Goal: Task Accomplishment & Management: Use online tool/utility

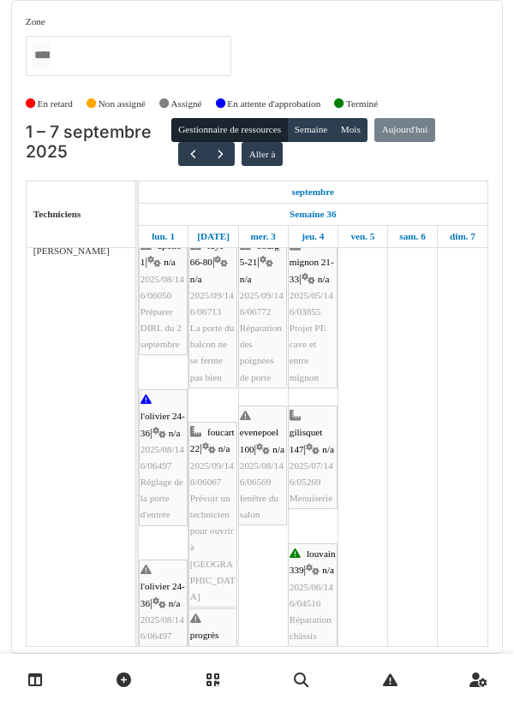
scroll to position [13, 0]
click at [322, 134] on button "Semaine" at bounding box center [310, 130] width 47 height 24
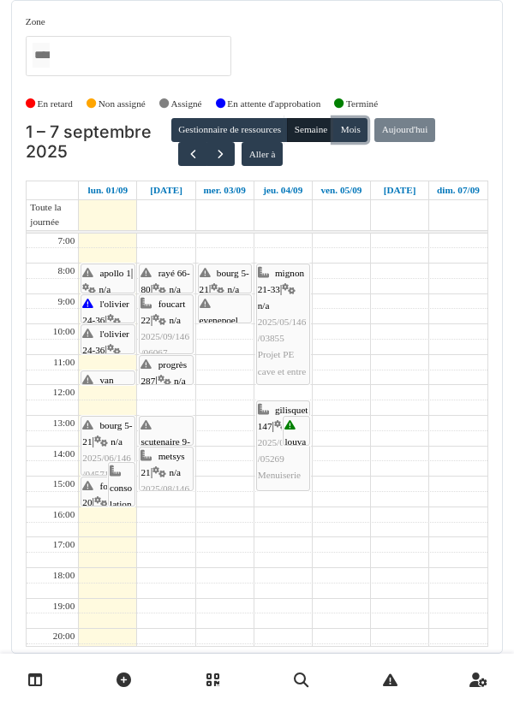
click at [358, 135] on button "Mois" at bounding box center [350, 130] width 34 height 24
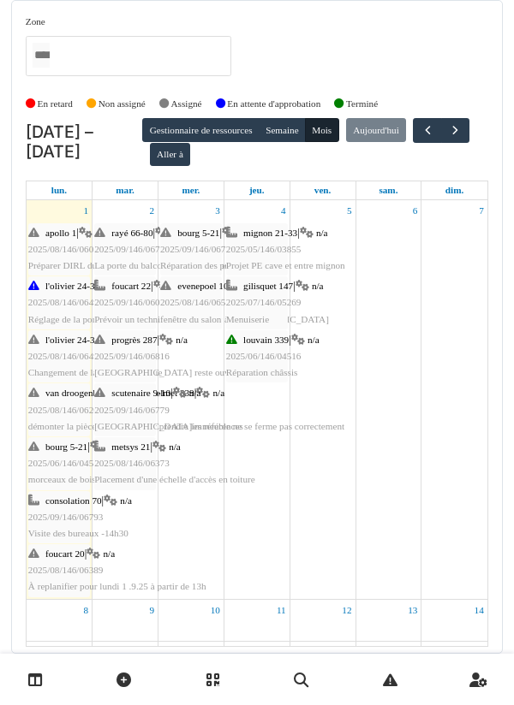
click at [342, 160] on div "Gestionnaire de ressources Semaine Mois Aujourd'hui Aller à" at bounding box center [315, 142] width 346 height 48
click at [441, 143] on button "button" at bounding box center [455, 130] width 28 height 25
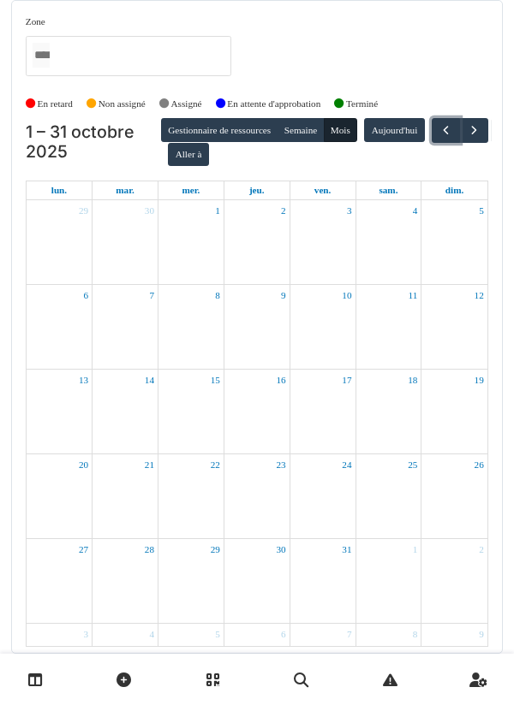
click at [438, 138] on span "button" at bounding box center [445, 130] width 15 height 15
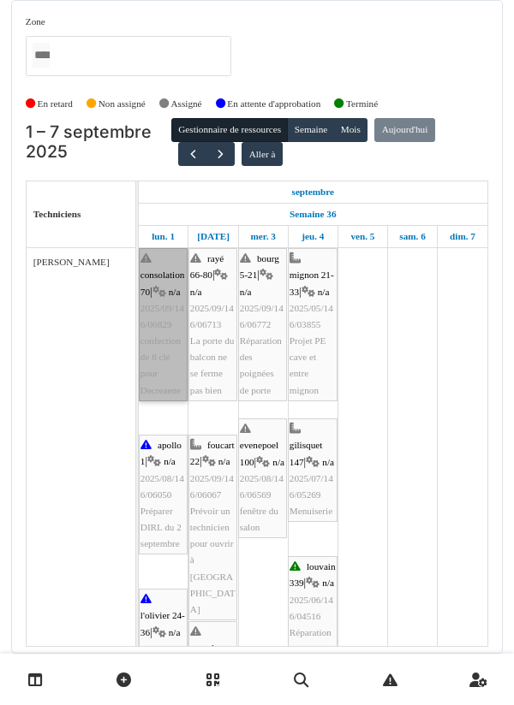
click at [164, 322] on link "consolation 70 | n/a 2025/09/146/06829 confection de 8 clé pour Decreaene" at bounding box center [163, 324] width 49 height 153
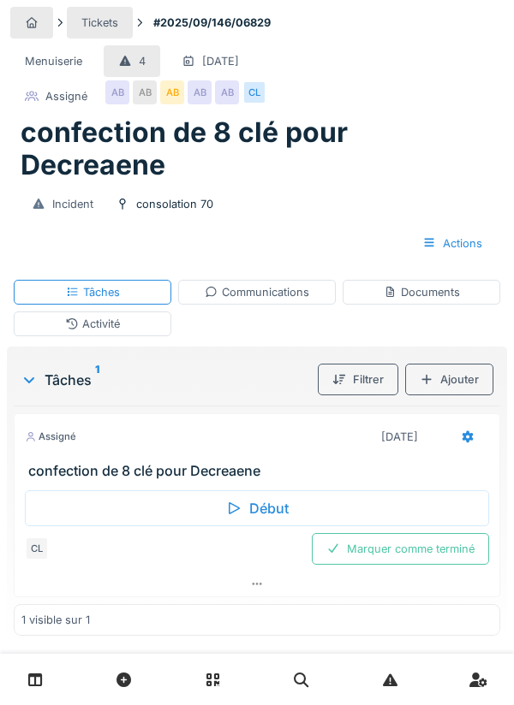
click at [251, 513] on div "Début" at bounding box center [257, 508] width 464 height 36
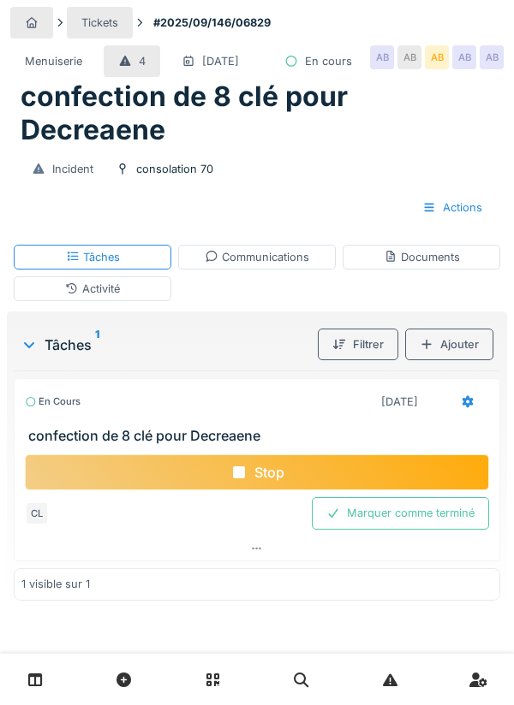
click at [274, 265] on div "Communications" at bounding box center [257, 257] width 104 height 16
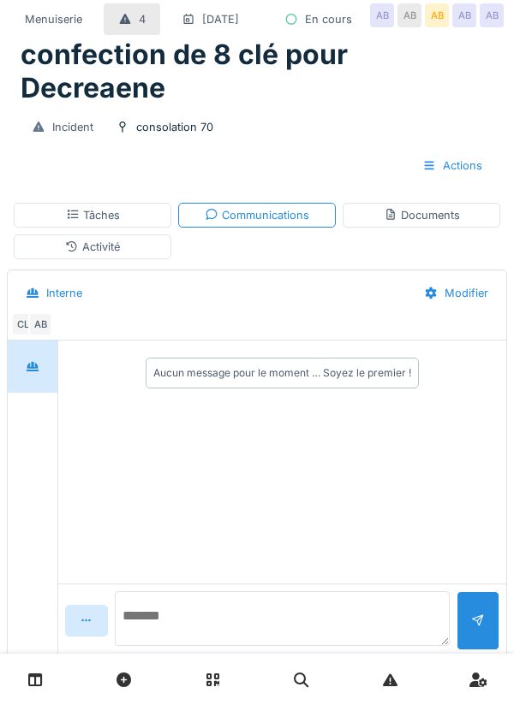
click at [179, 646] on textarea at bounding box center [282, 618] width 335 height 55
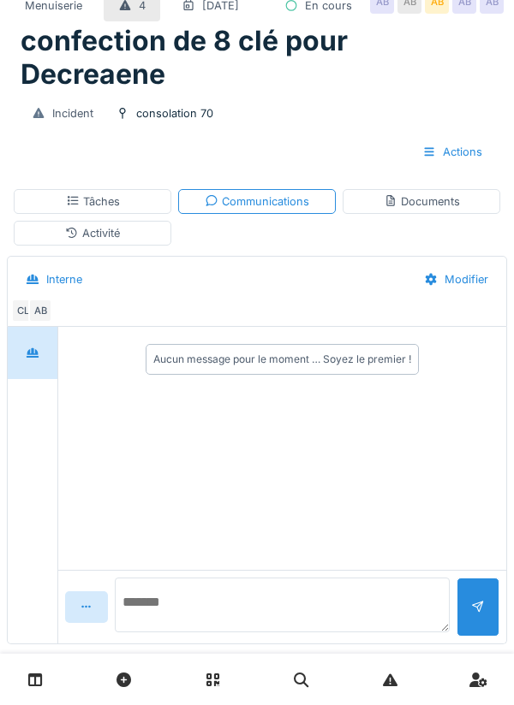
scroll to position [116, 0]
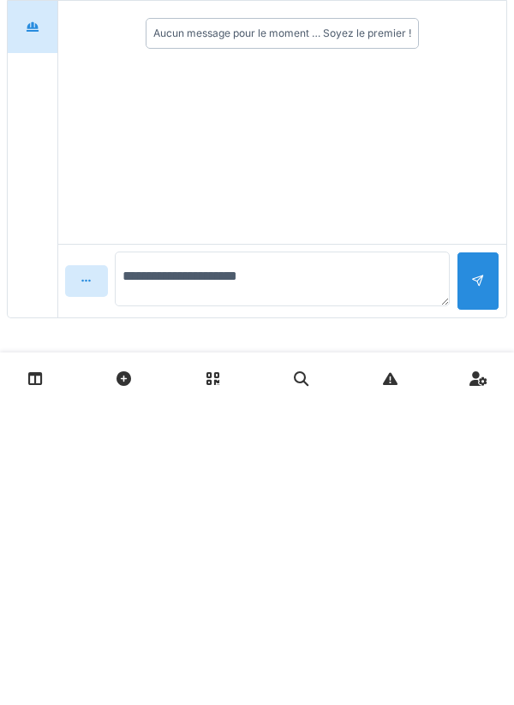
type textarea "**********"
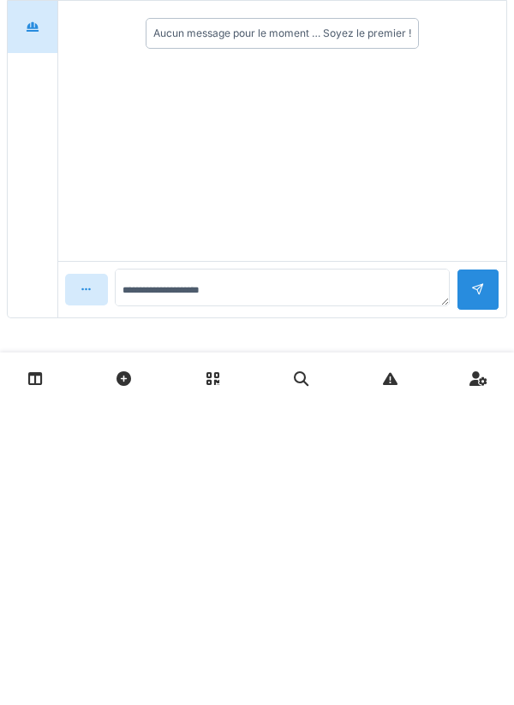
click at [473, 583] on div at bounding box center [478, 591] width 14 height 16
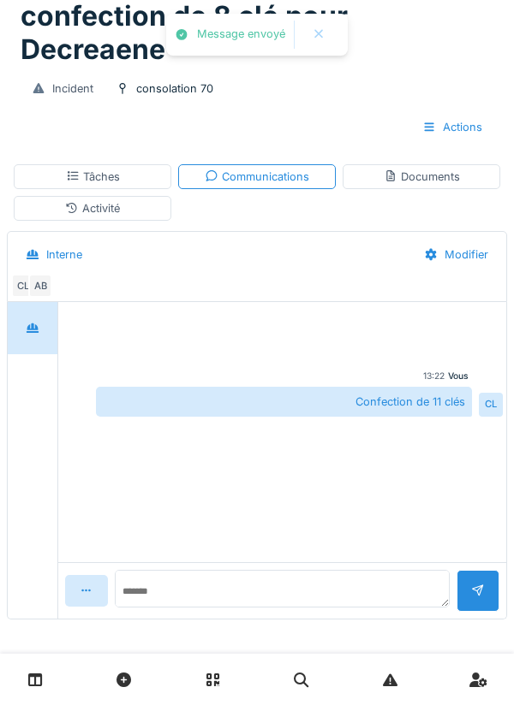
click at [122, 185] on div "Tâches" at bounding box center [92, 176] width 157 height 25
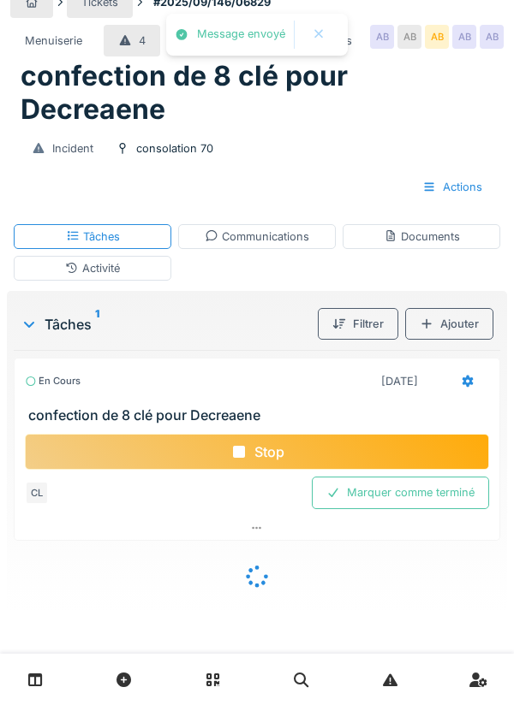
scroll to position [30, 0]
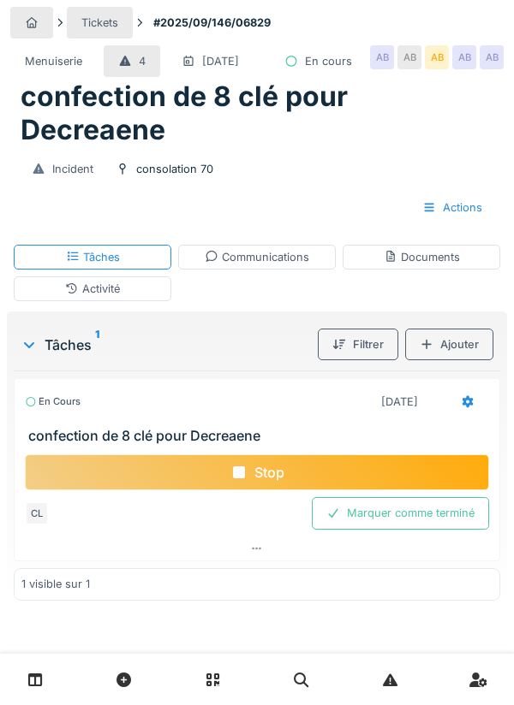
click at [470, 410] on div at bounding box center [467, 402] width 14 height 16
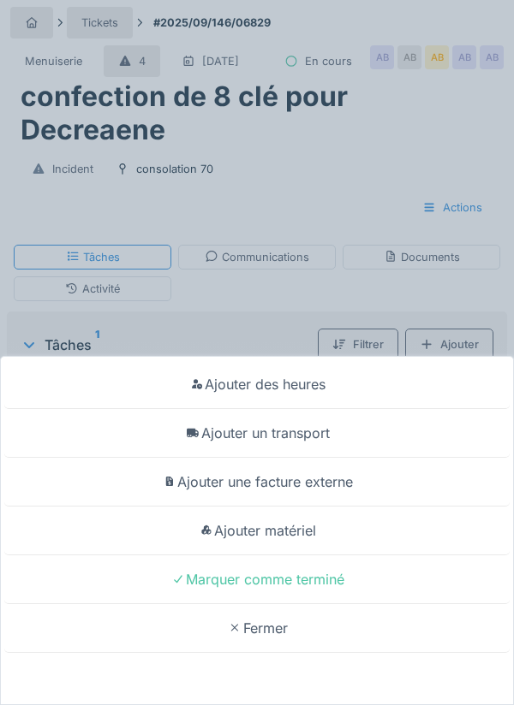
click at [307, 540] on div "Ajouter matériel" at bounding box center [256, 531] width 505 height 49
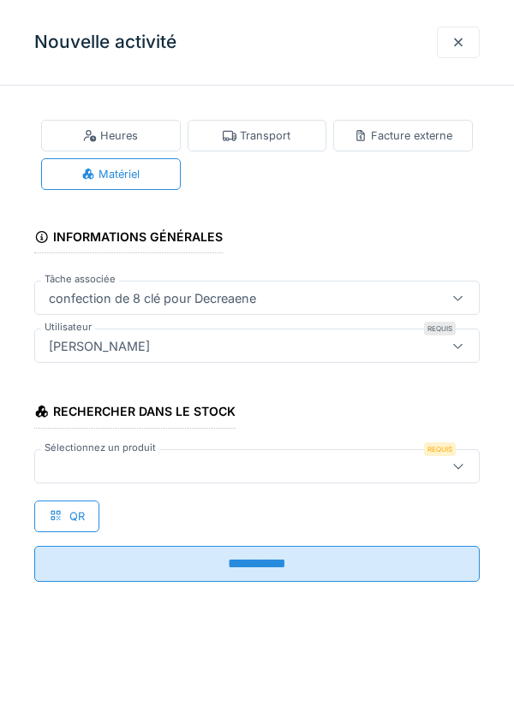
click at [128, 461] on div at bounding box center [228, 466] width 373 height 19
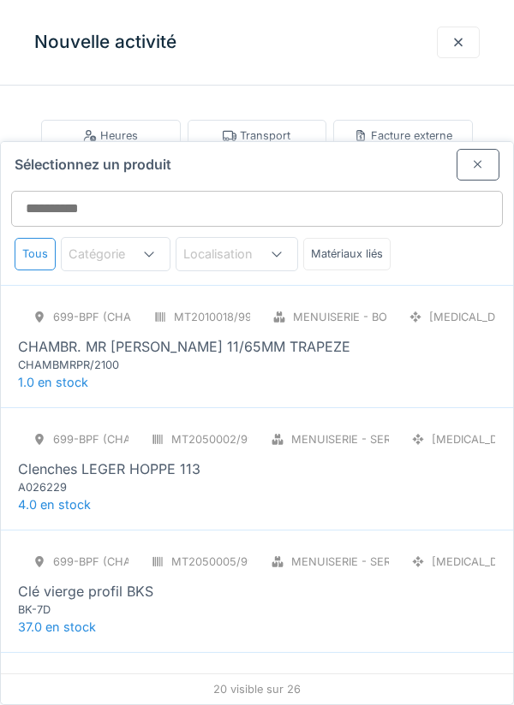
click at [93, 581] on div "Clé vierge profil BKS" at bounding box center [85, 591] width 135 height 21
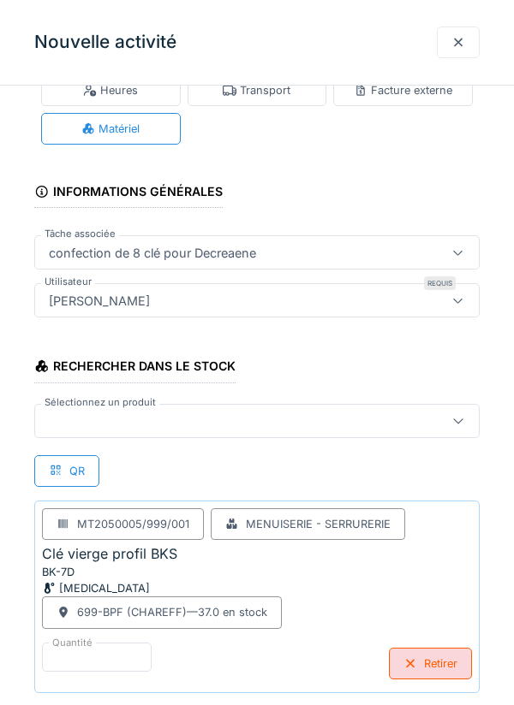
scroll to position [131, 0]
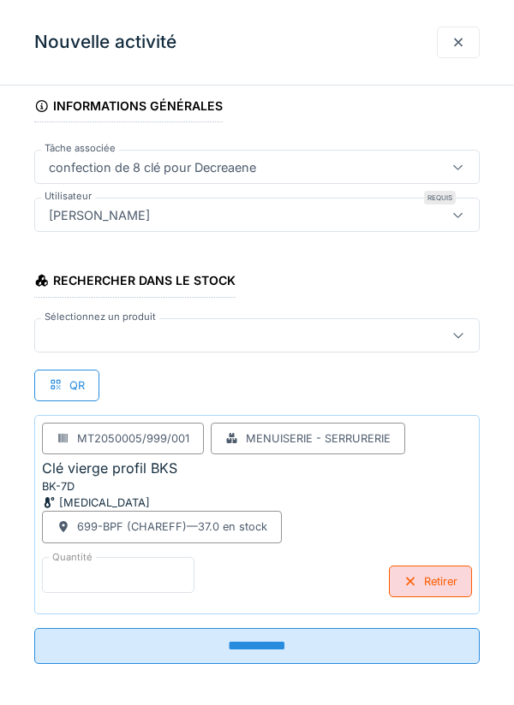
click at [117, 566] on input "*" at bounding box center [118, 575] width 152 height 36
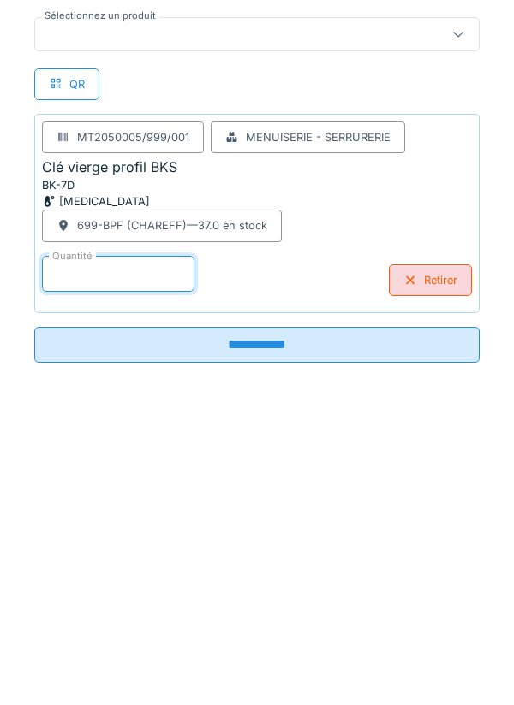
type input "**"
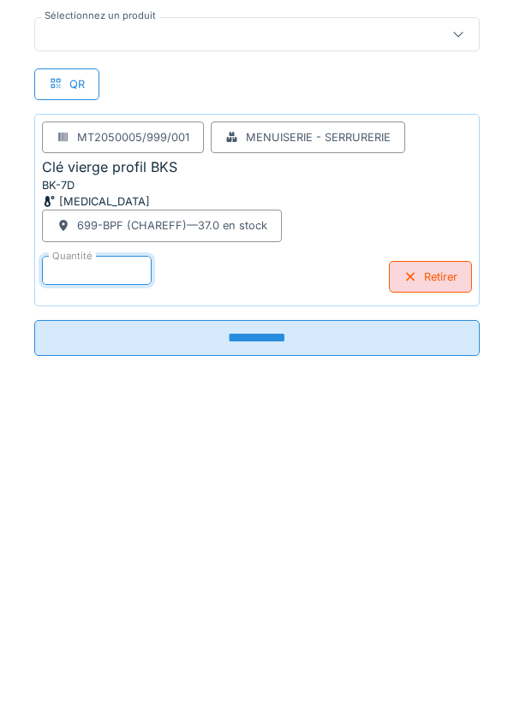
click at [247, 646] on input "**********" at bounding box center [256, 639] width 445 height 36
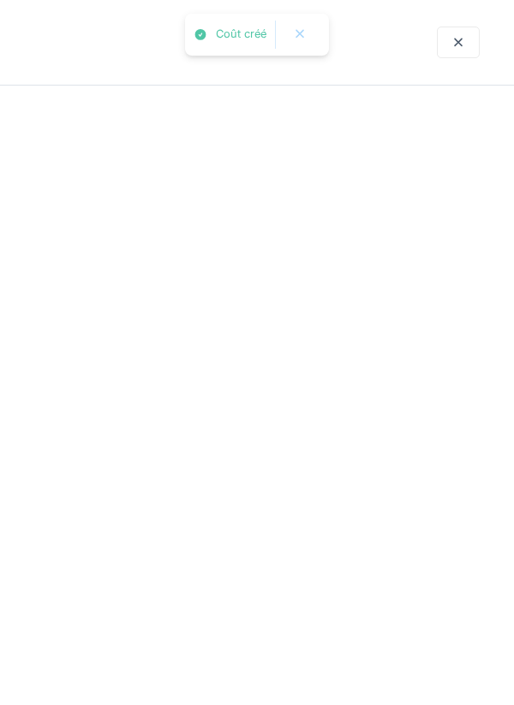
scroll to position [0, 0]
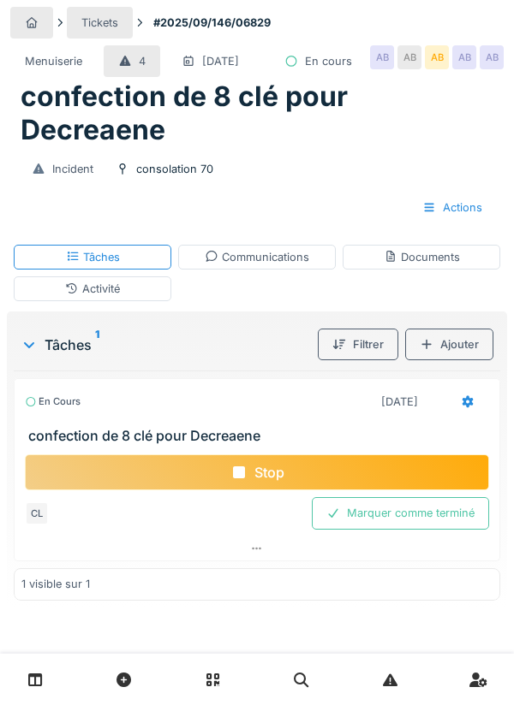
click at [104, 293] on div "Activité" at bounding box center [92, 289] width 55 height 16
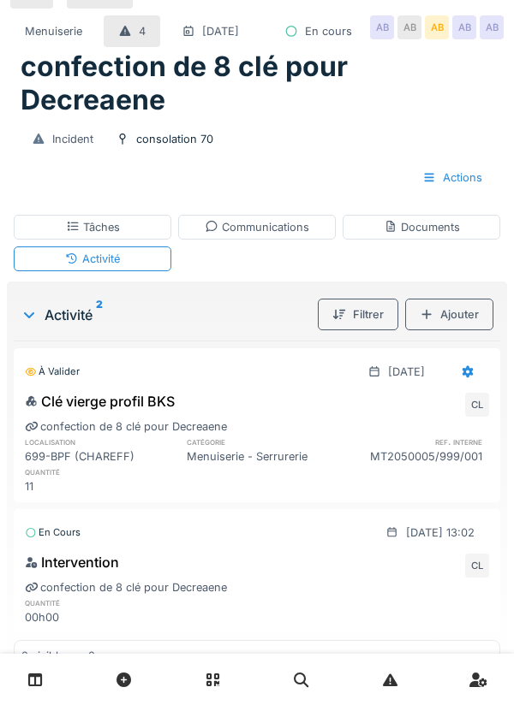
scroll to position [49, 0]
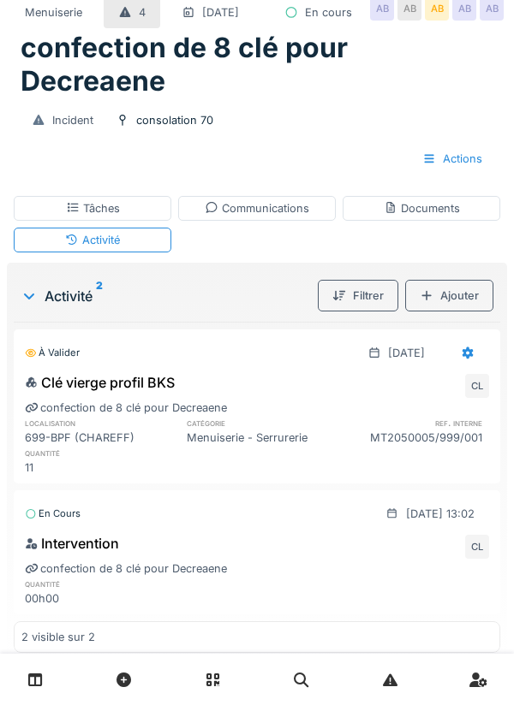
click at [463, 359] on icon at bounding box center [467, 353] width 11 height 12
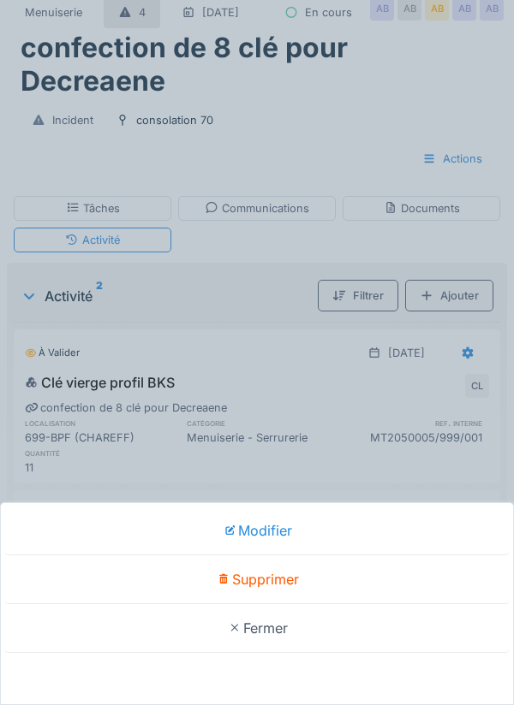
click at [288, 403] on div "Modifier Supprimer Fermer" at bounding box center [257, 352] width 514 height 705
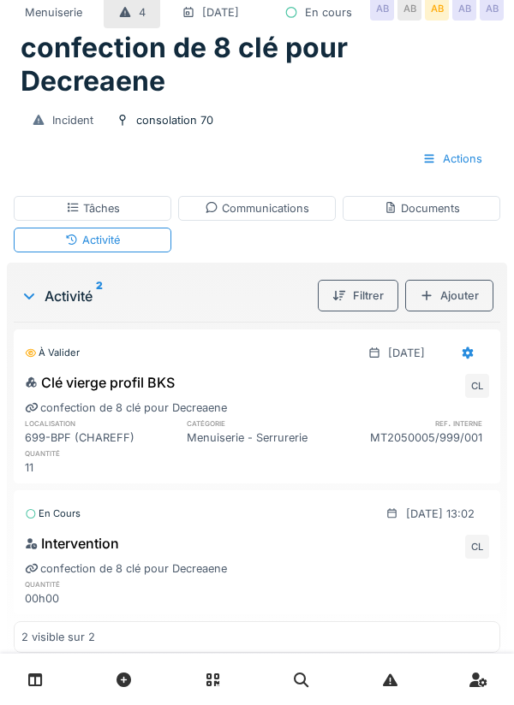
click at [97, 217] on div "Tâches" at bounding box center [93, 208] width 54 height 16
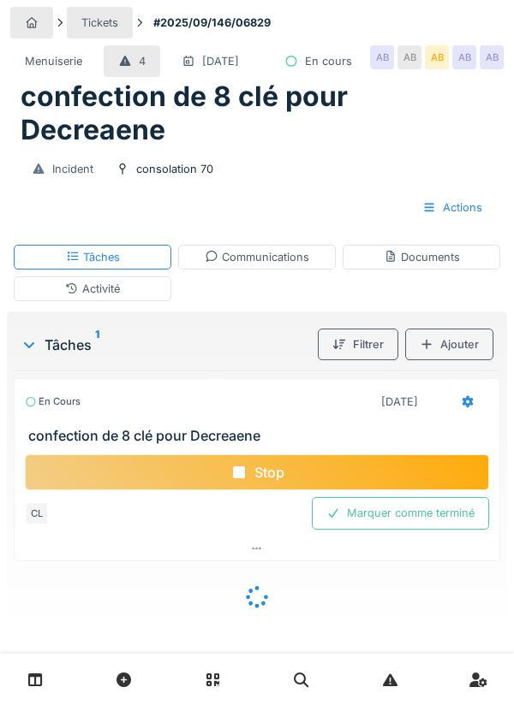
click at [414, 529] on div "Marquer comme terminé" at bounding box center [400, 513] width 177 height 32
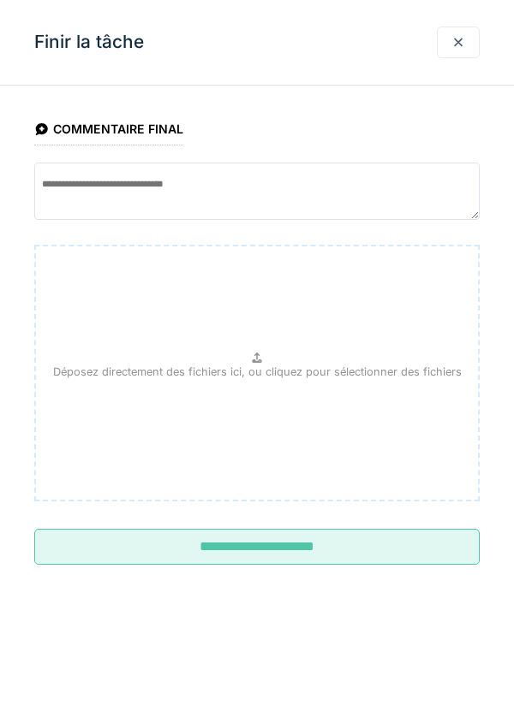
click at [306, 555] on input "**********" at bounding box center [256, 547] width 445 height 36
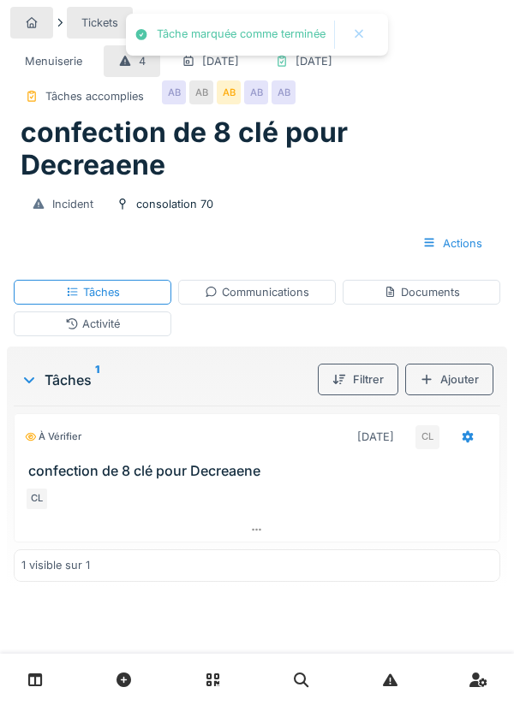
click at [270, 299] on div "Communications" at bounding box center [257, 292] width 104 height 16
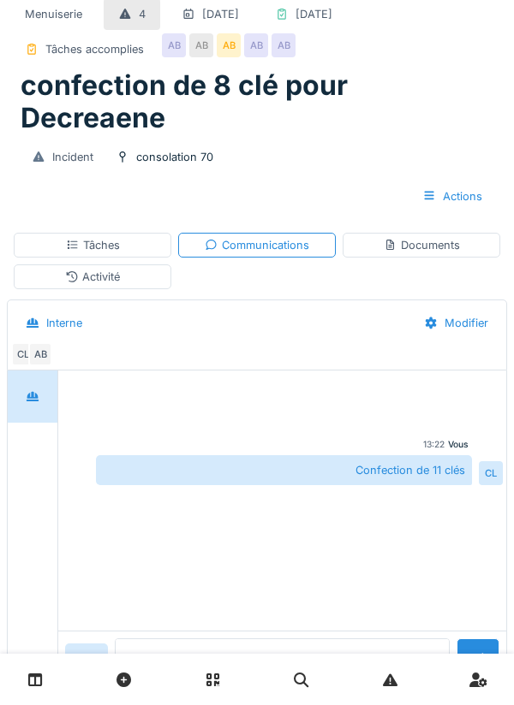
scroll to position [70, 0]
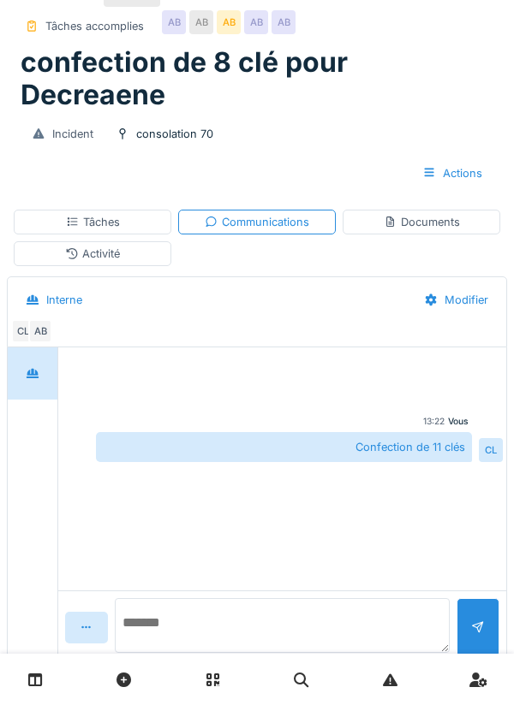
click at [196, 653] on textarea at bounding box center [282, 625] width 335 height 55
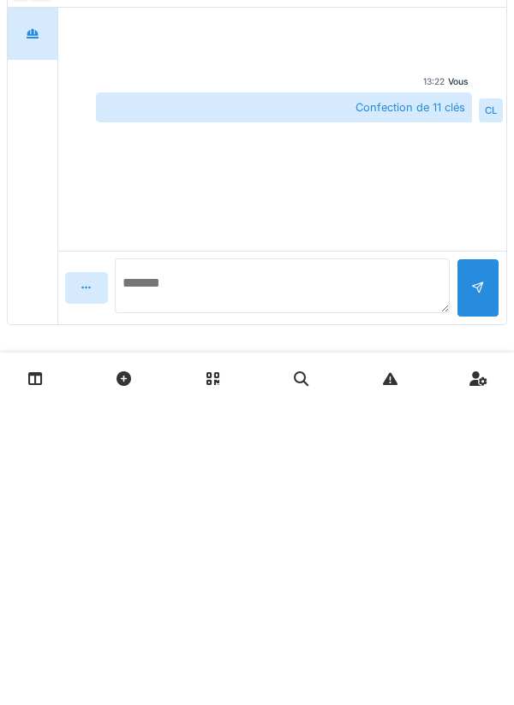
scroll to position [116, 0]
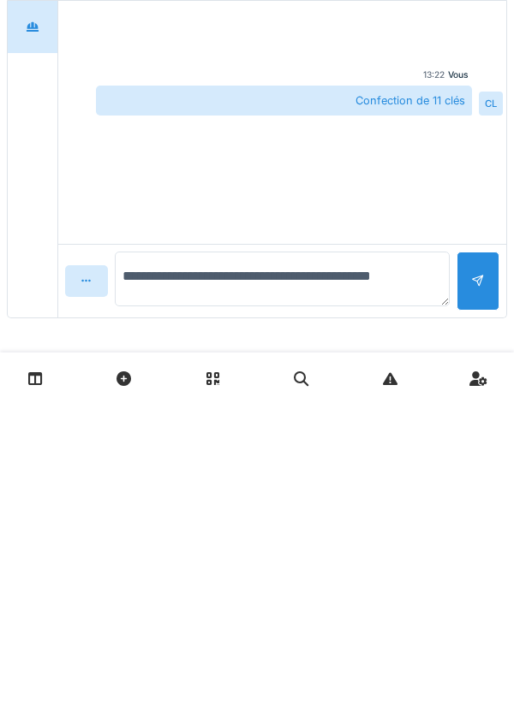
type textarea "**********"
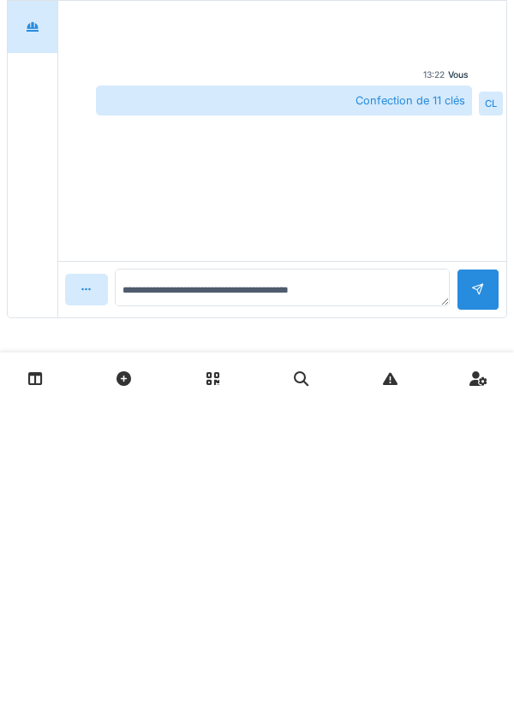
click at [494, 595] on div at bounding box center [477, 591] width 43 height 42
